Goal: Use online tool/utility: Utilize a website feature to perform a specific function

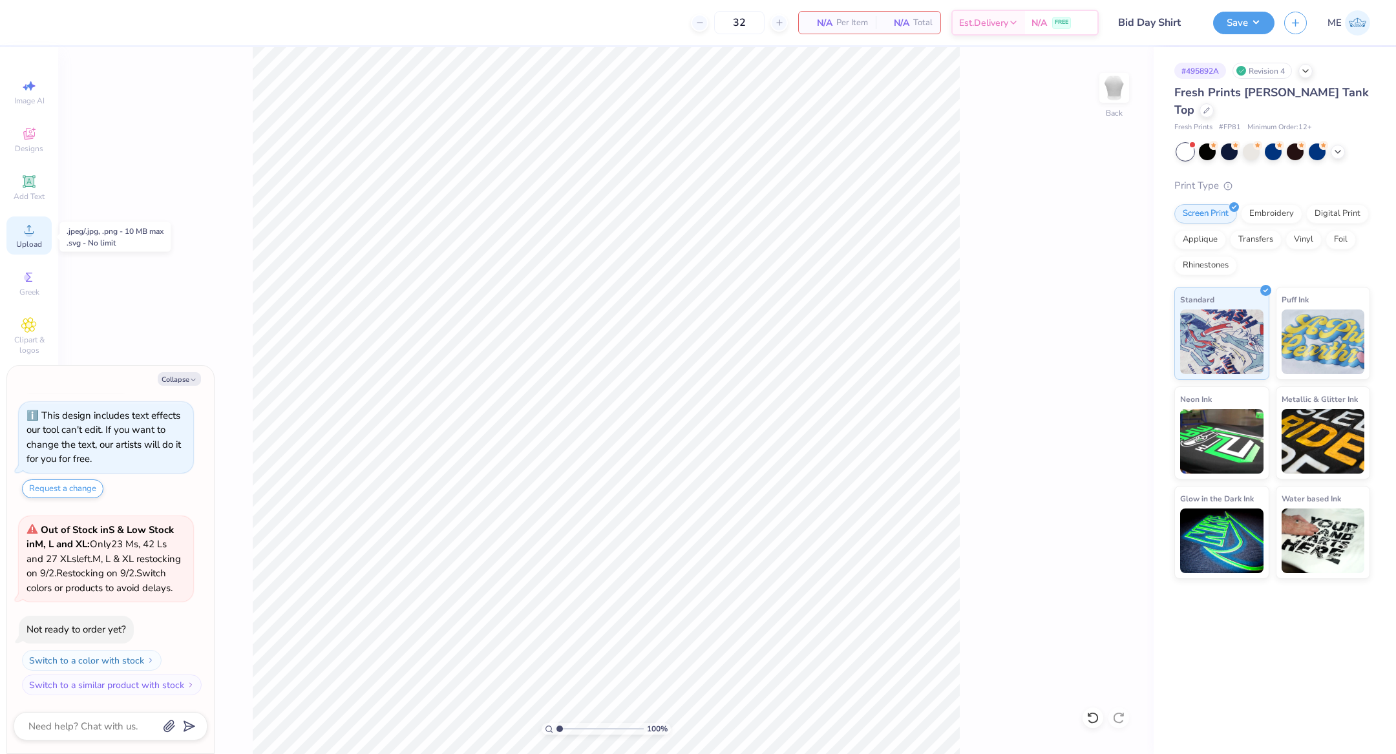
click at [40, 249] on span "Upload" at bounding box center [29, 244] width 26 height 10
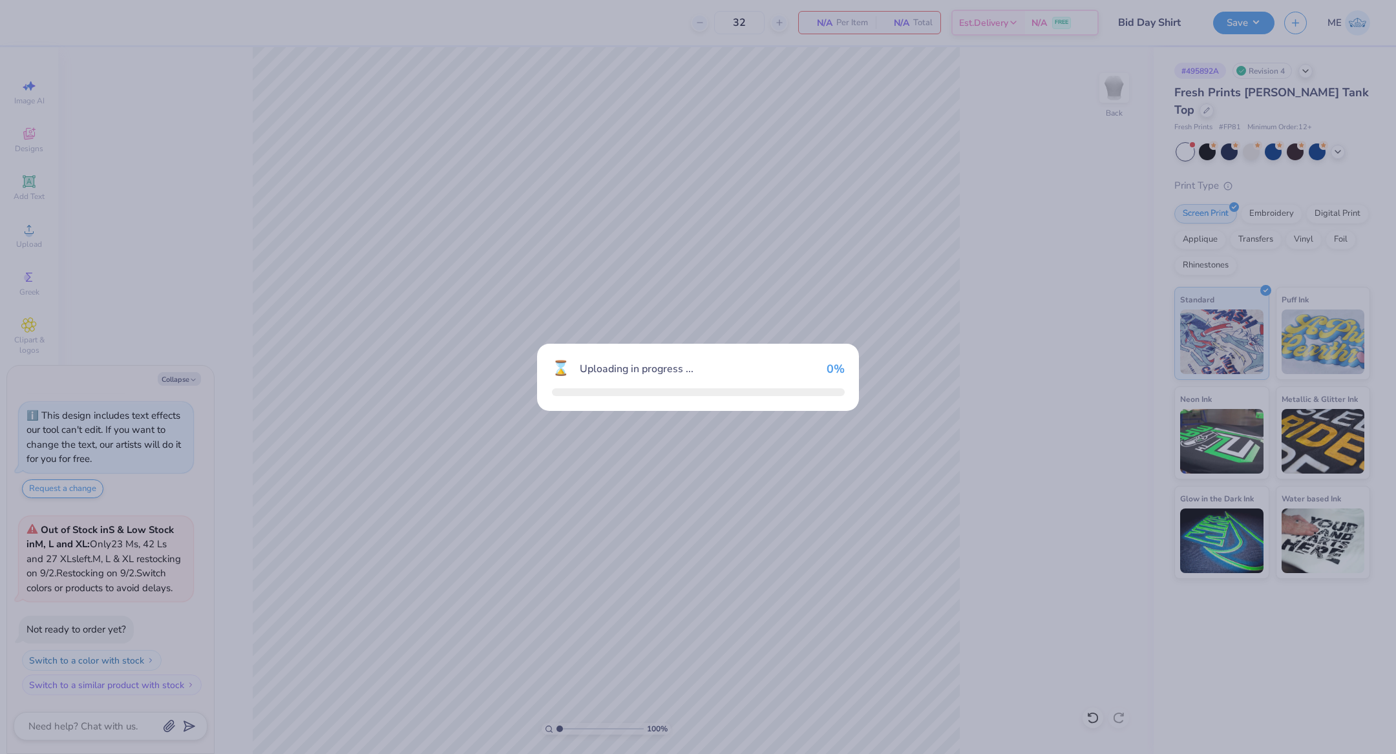
type textarea "x"
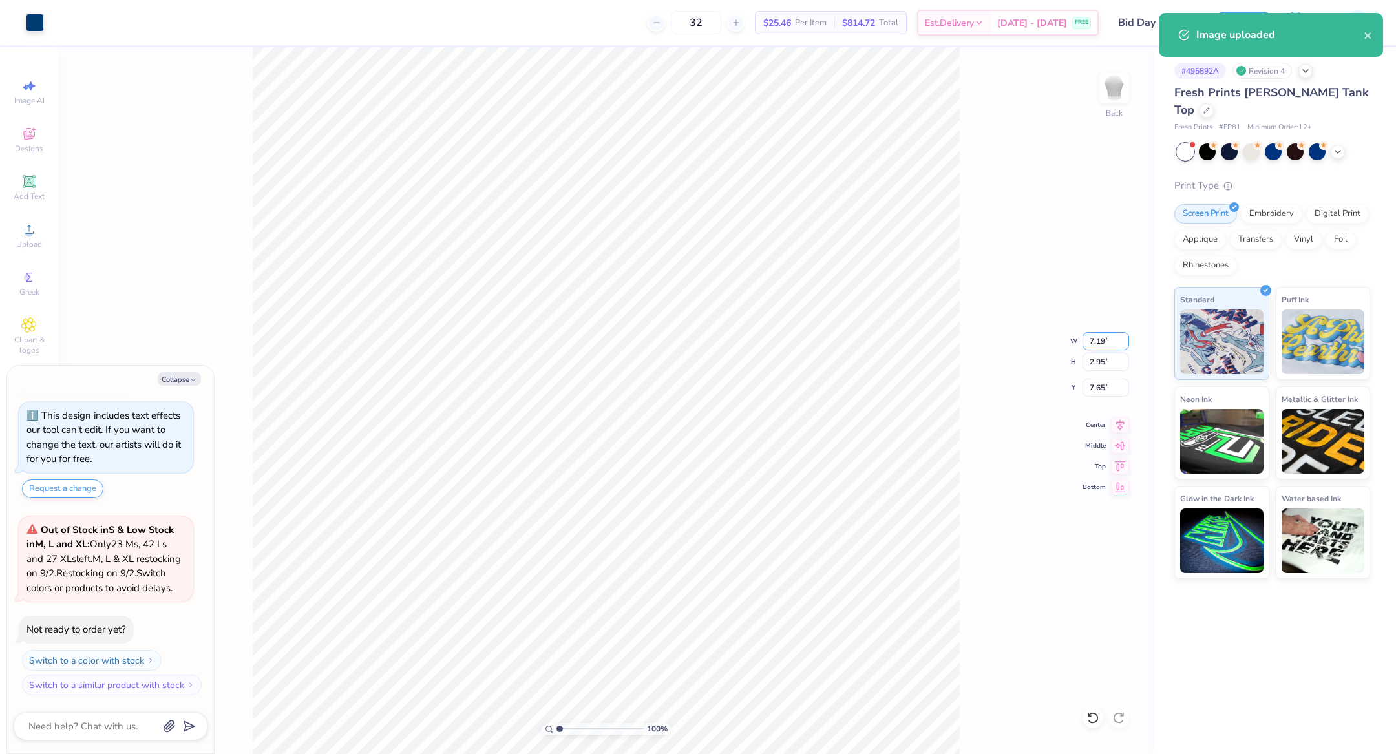
click at [1090, 339] on input "7.19" at bounding box center [1106, 341] width 47 height 18
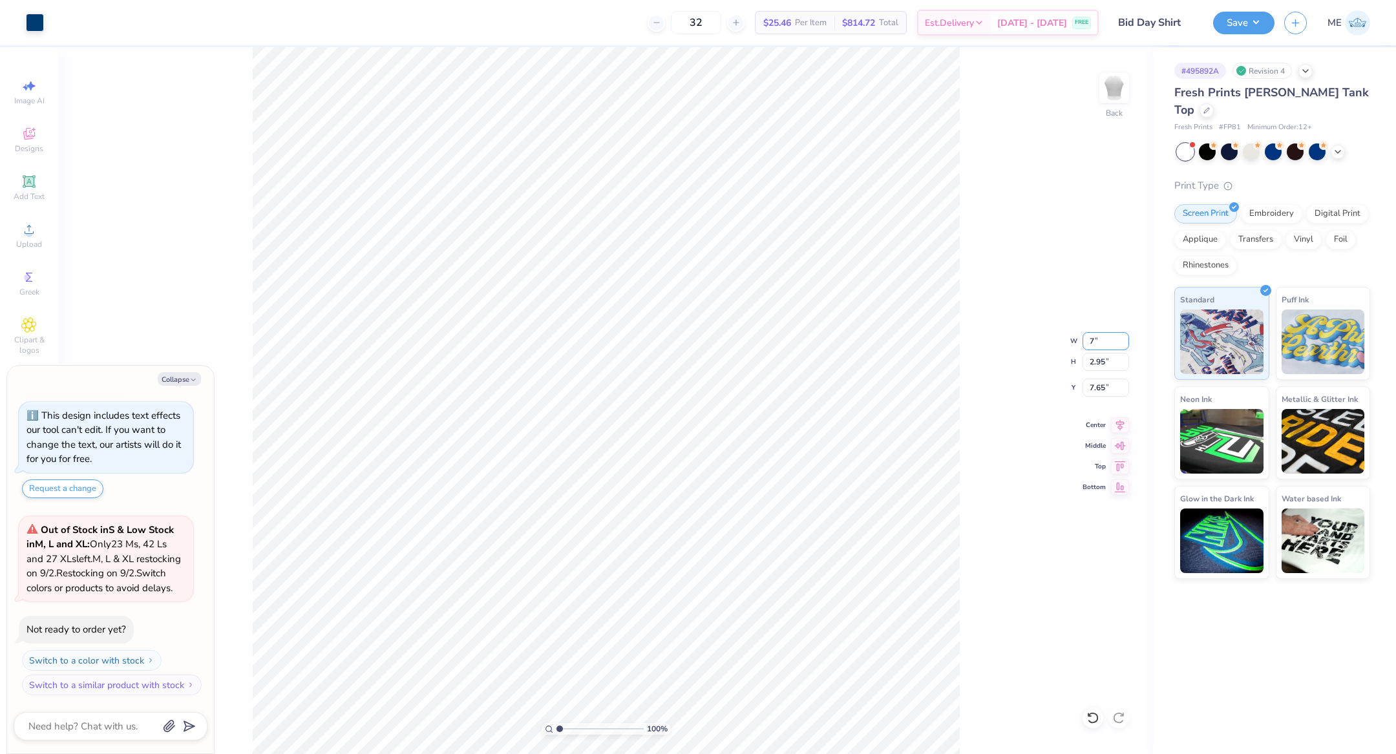
type input "7"
type textarea "x"
type input "7.00"
type input "2.87"
click at [1121, 422] on icon at bounding box center [1120, 424] width 18 height 16
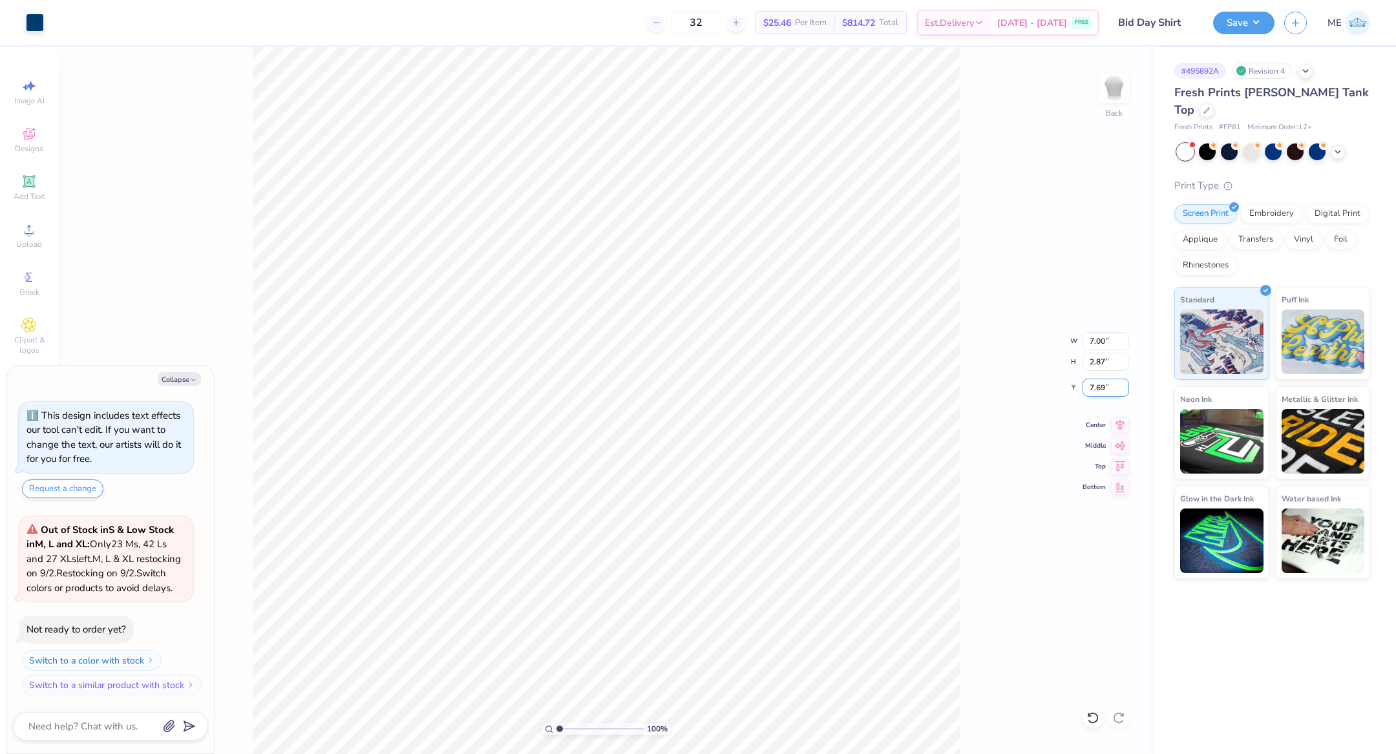
click at [1104, 379] on input "7.69" at bounding box center [1106, 388] width 47 height 18
type input "3"
type textarea "x"
type input "3.00"
click at [1225, 28] on button "Save" at bounding box center [1243, 21] width 61 height 23
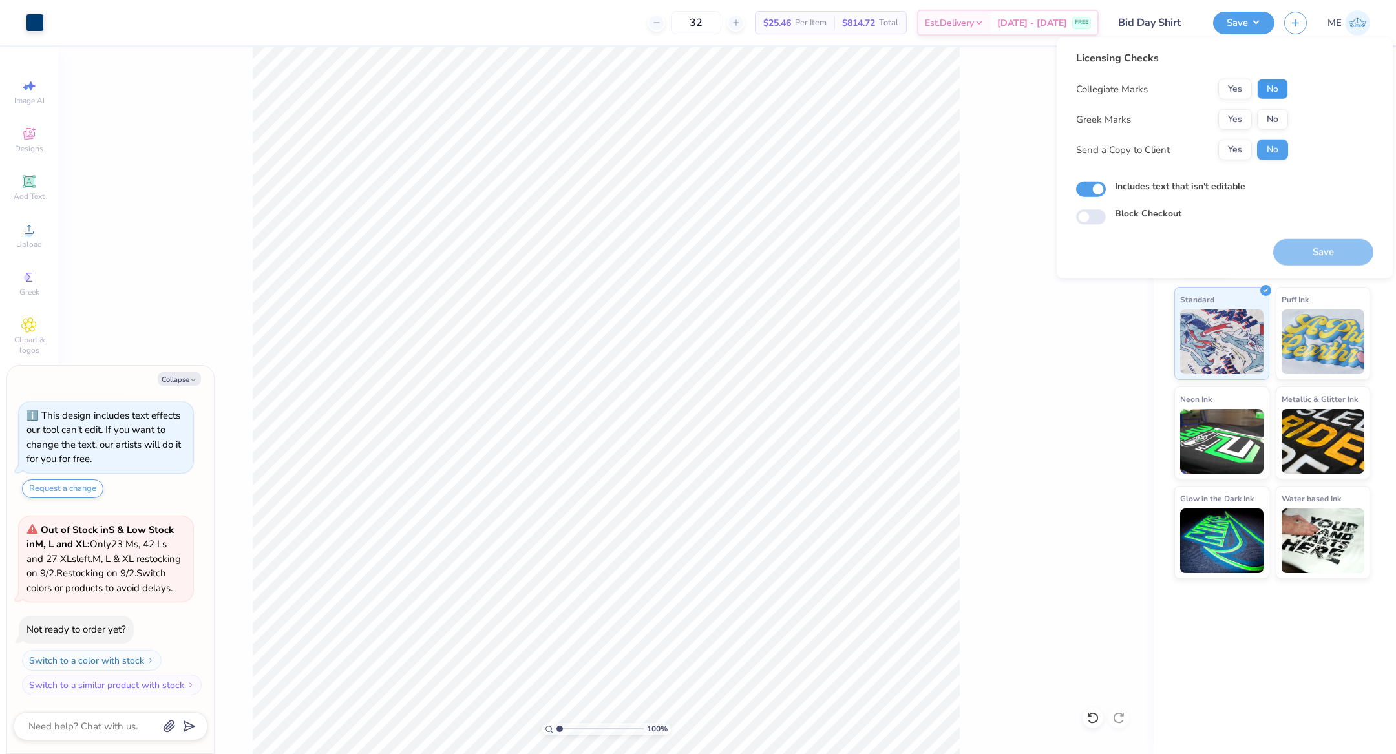
click at [1276, 90] on button "No" at bounding box center [1272, 89] width 31 height 21
click at [1247, 117] on button "Yes" at bounding box center [1235, 119] width 34 height 21
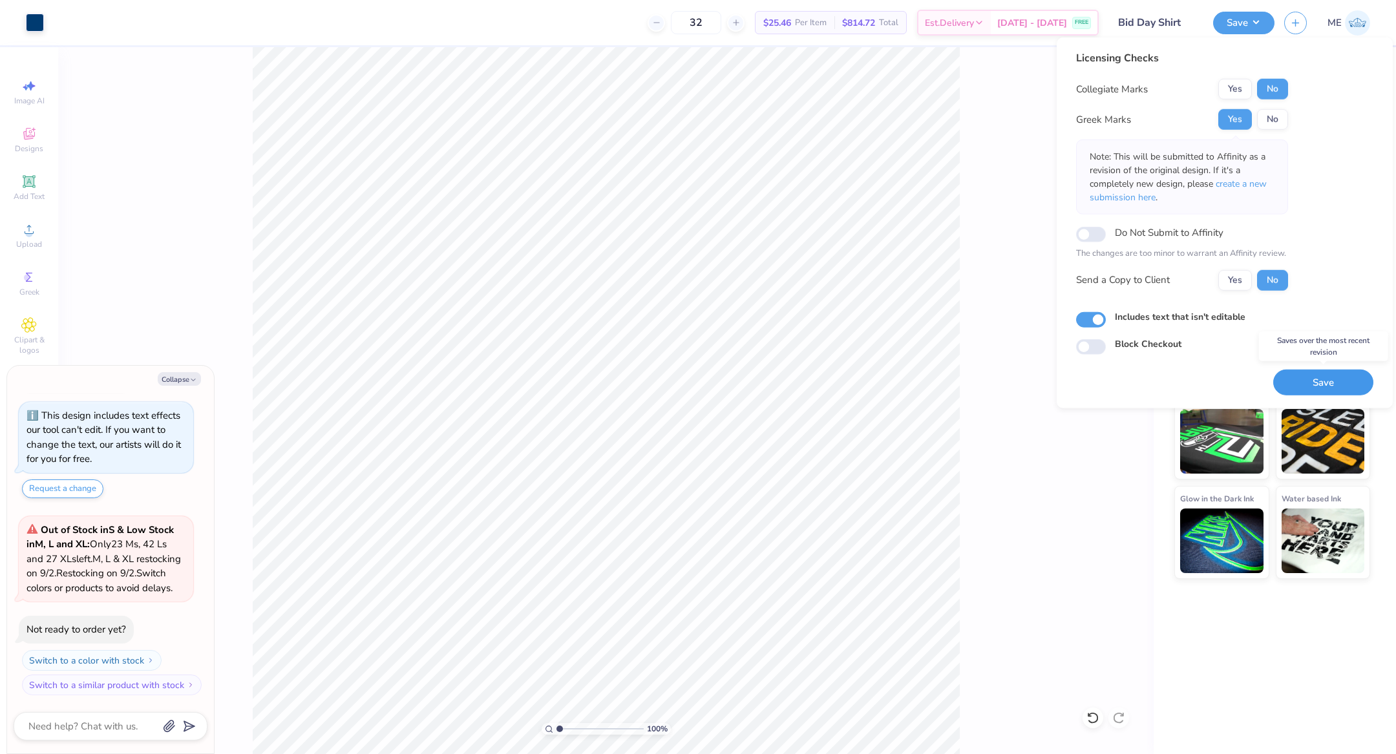
click at [1306, 379] on button "Save" at bounding box center [1323, 382] width 100 height 26
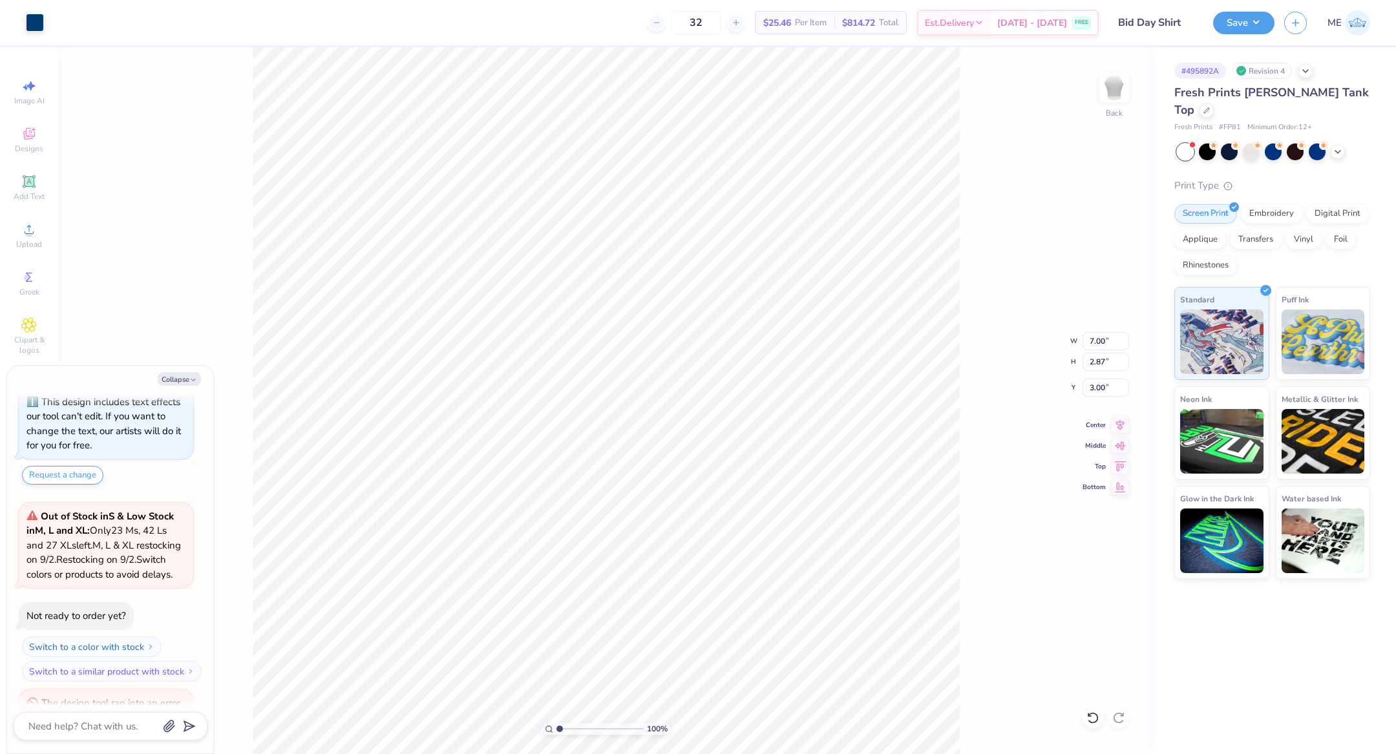
scroll to position [100, 0]
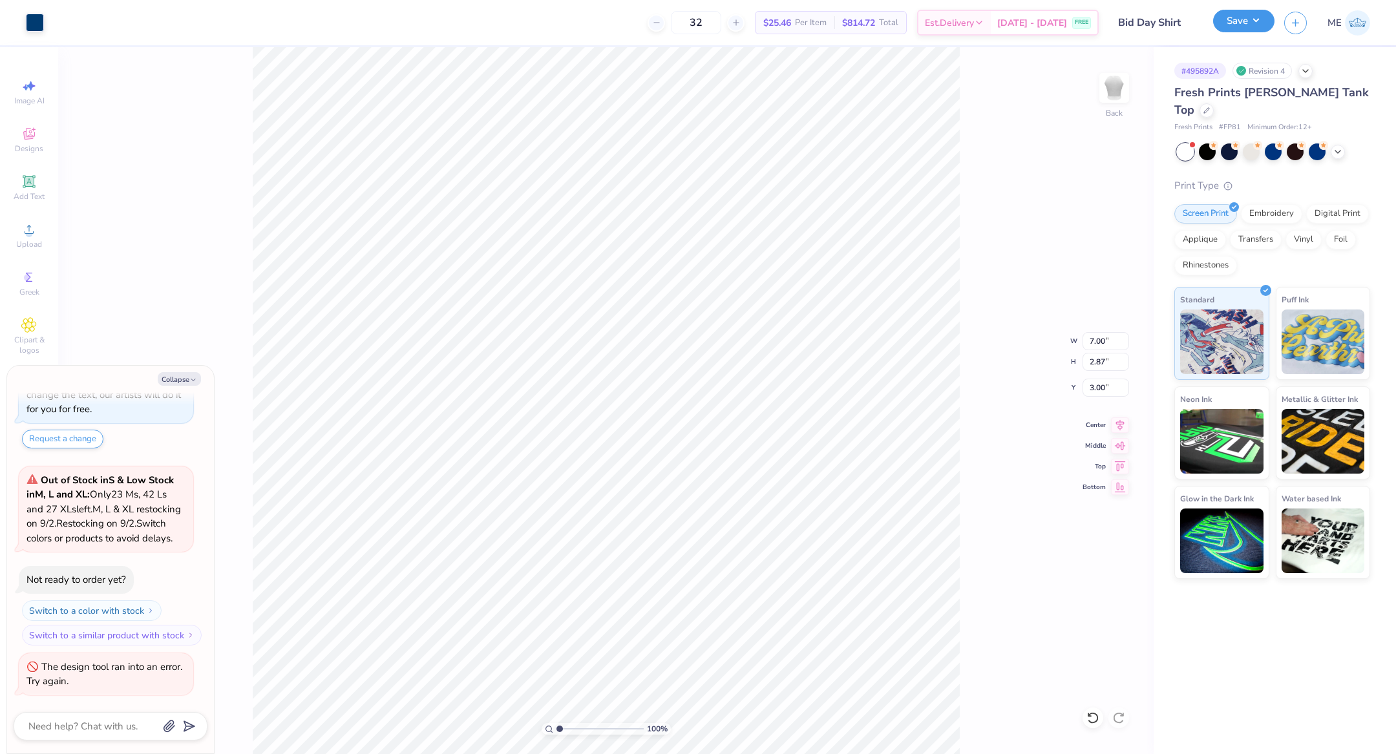
click at [1225, 28] on button "Save" at bounding box center [1243, 21] width 61 height 23
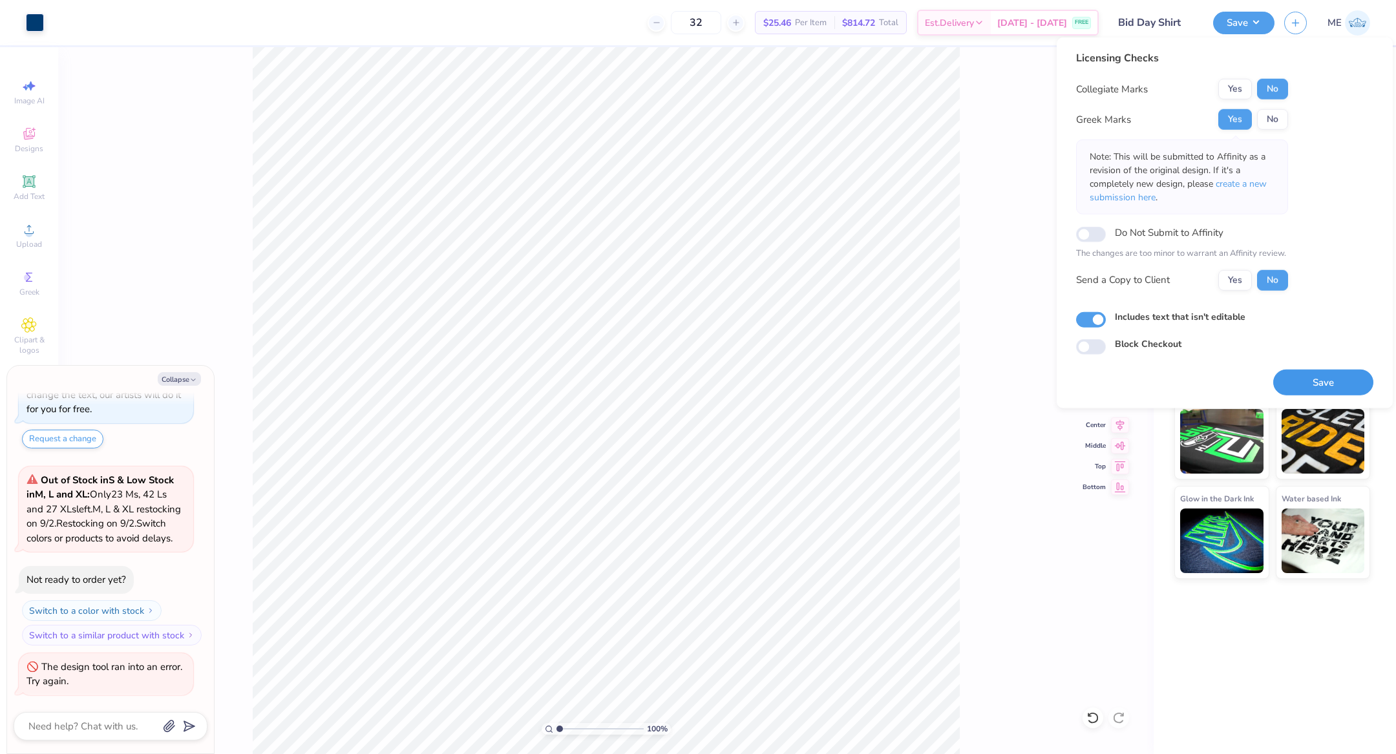
click at [1300, 385] on button "Save" at bounding box center [1323, 382] width 100 height 26
type textarea "x"
